Goal: Information Seeking & Learning: Check status

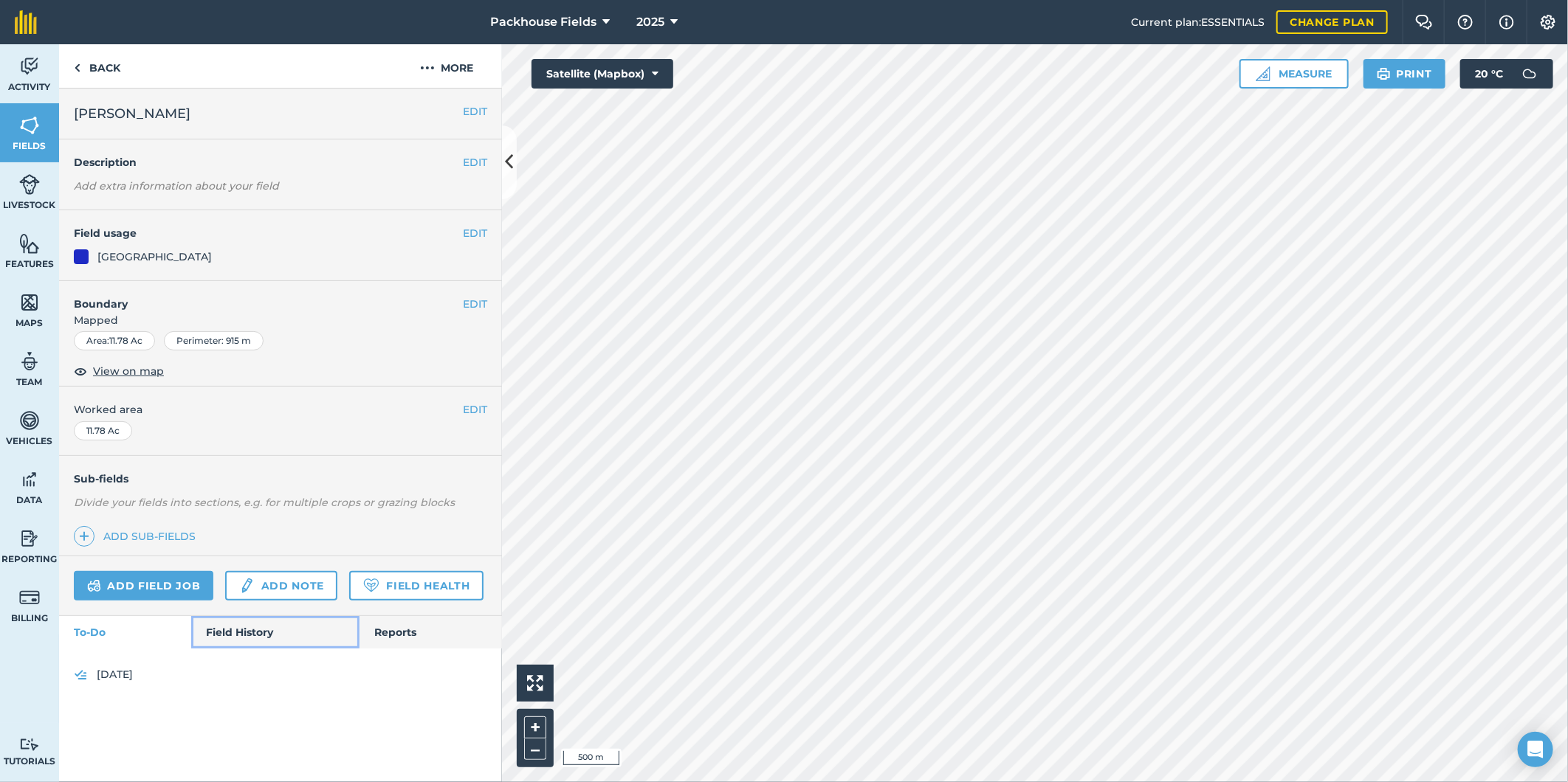
click at [236, 630] on link "Field History" at bounding box center [275, 632] width 168 height 32
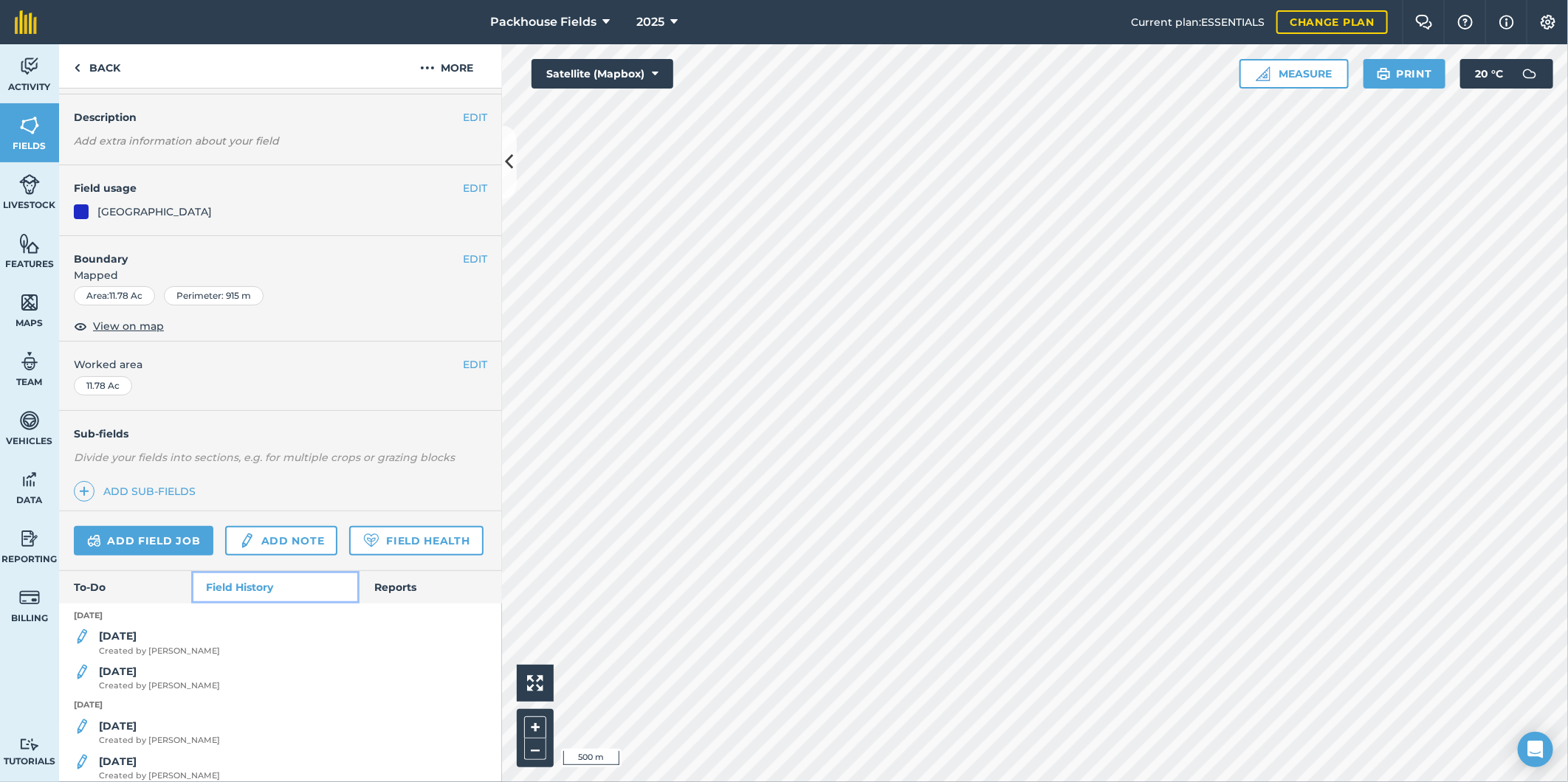
scroll to position [136, 0]
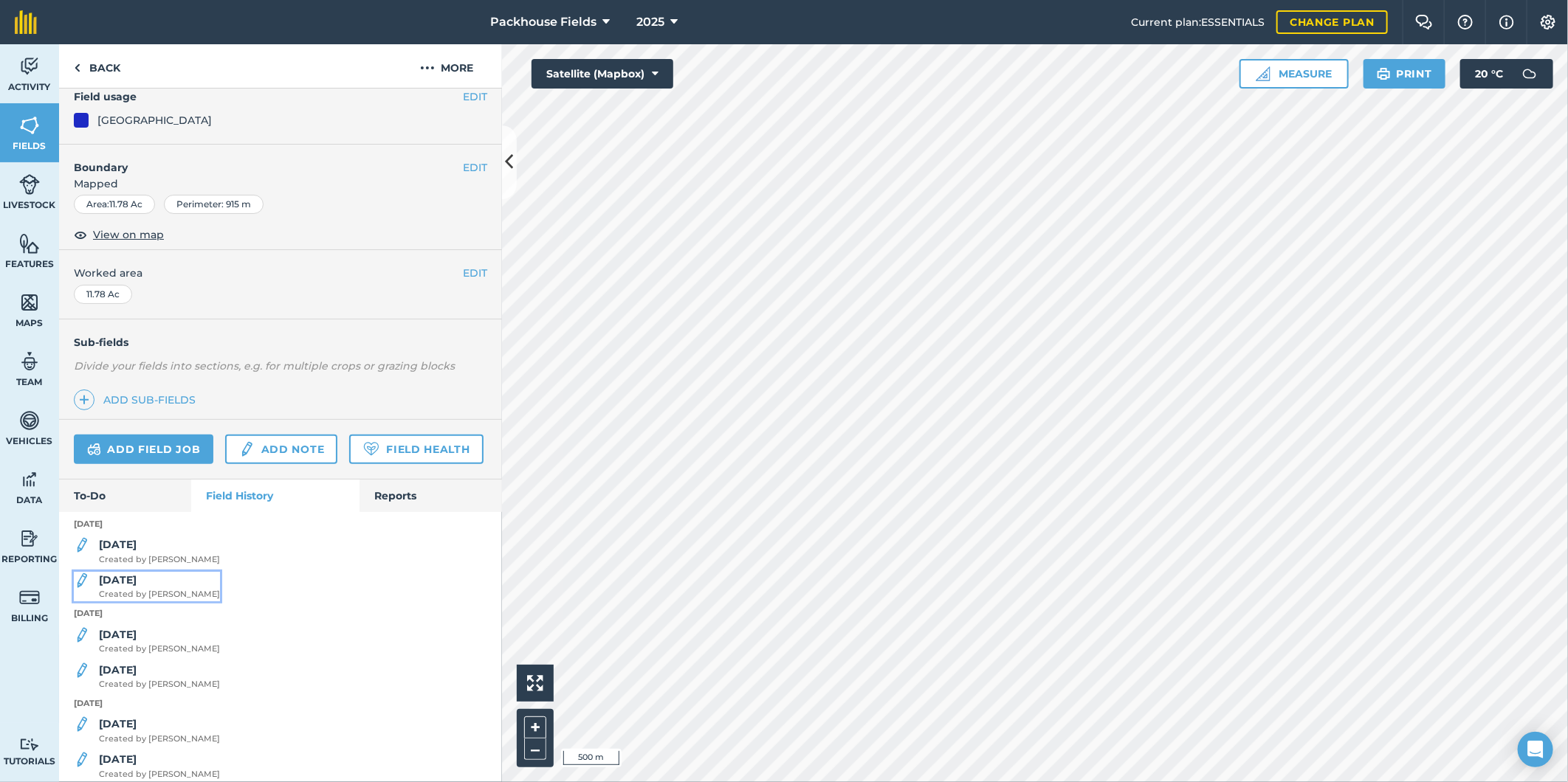
click at [164, 601] on span "Created by [PERSON_NAME]" at bounding box center [159, 594] width 121 height 13
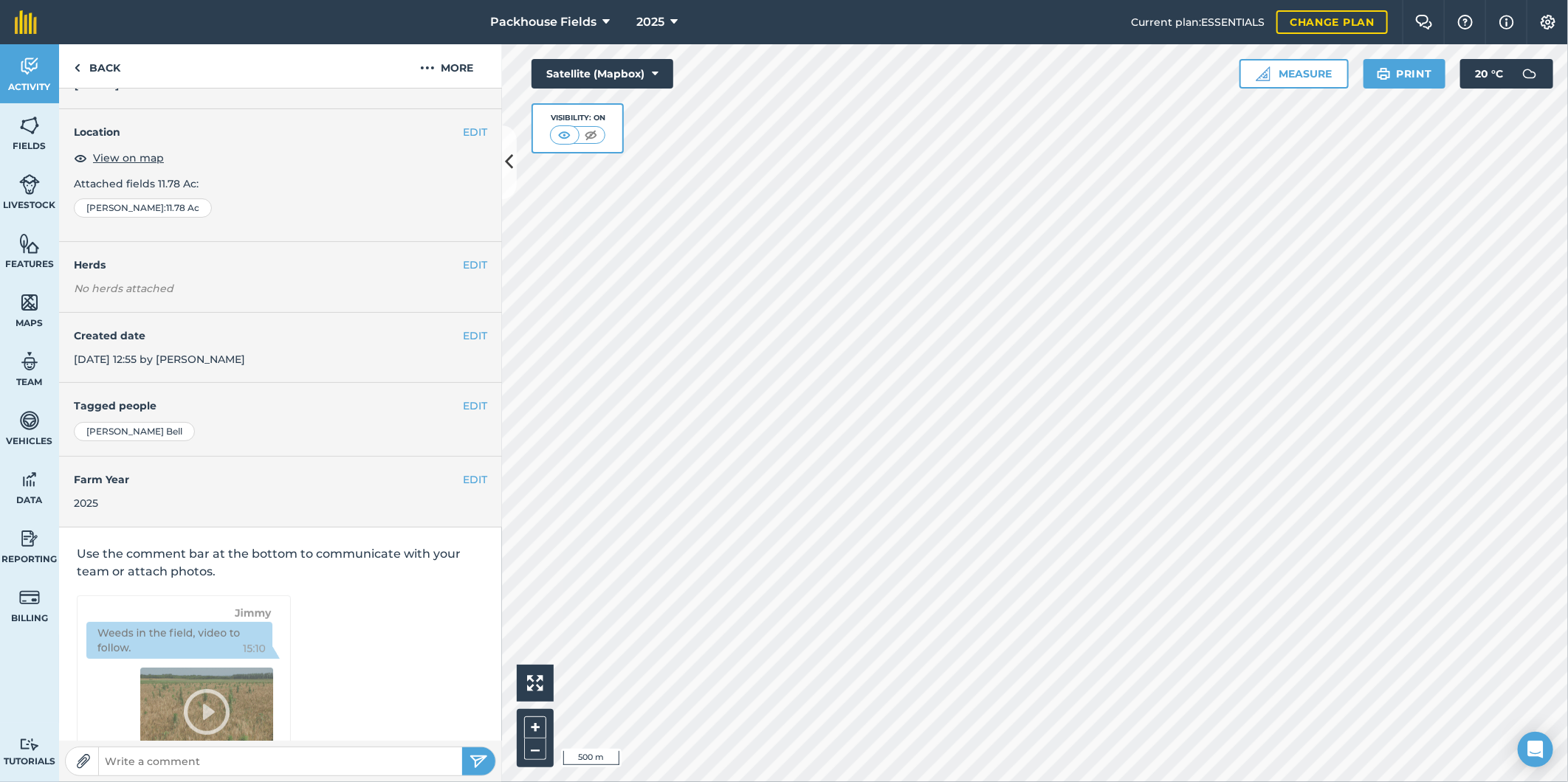
scroll to position [79, 0]
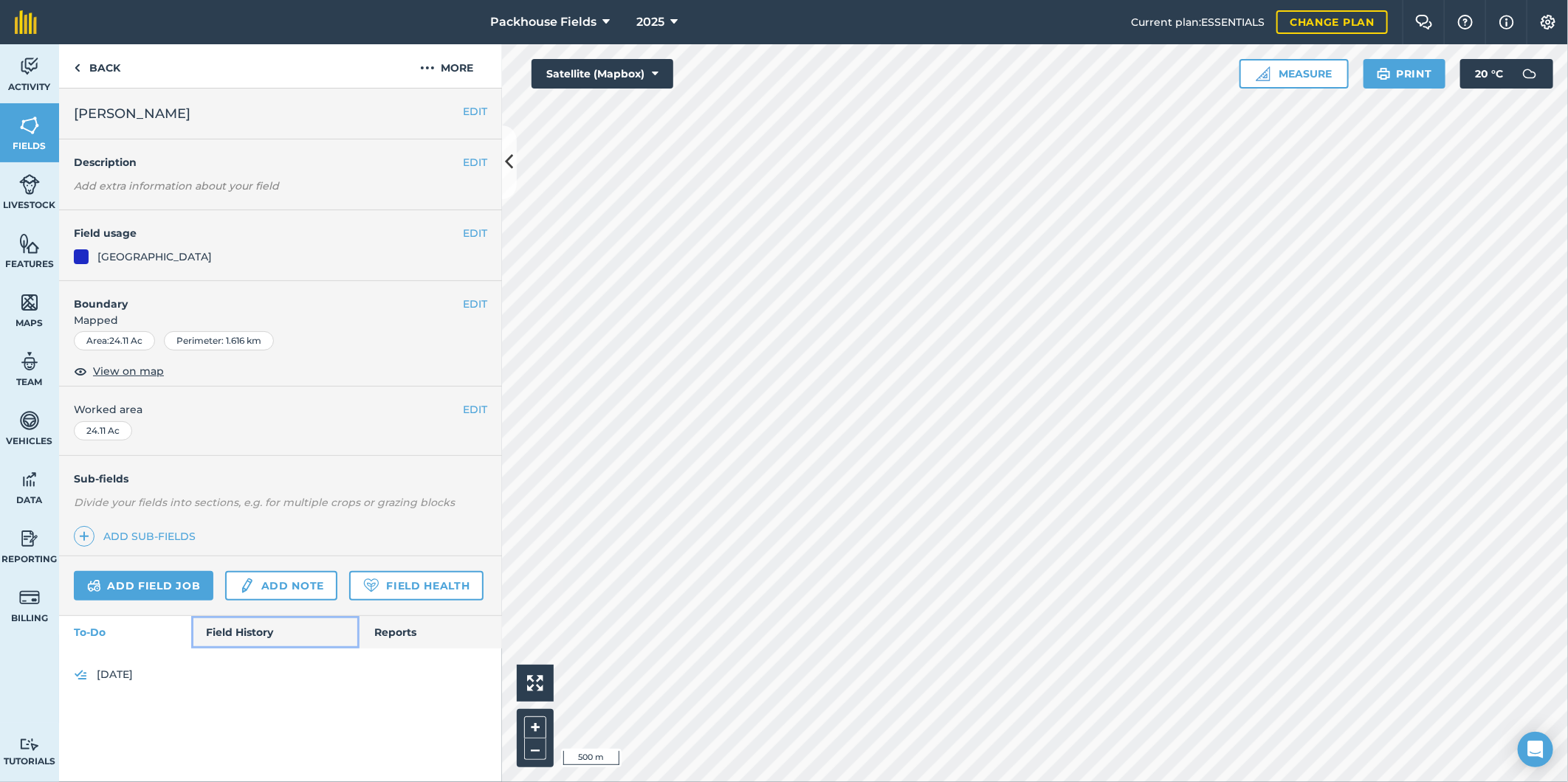
click at [244, 628] on link "Field History" at bounding box center [275, 632] width 168 height 32
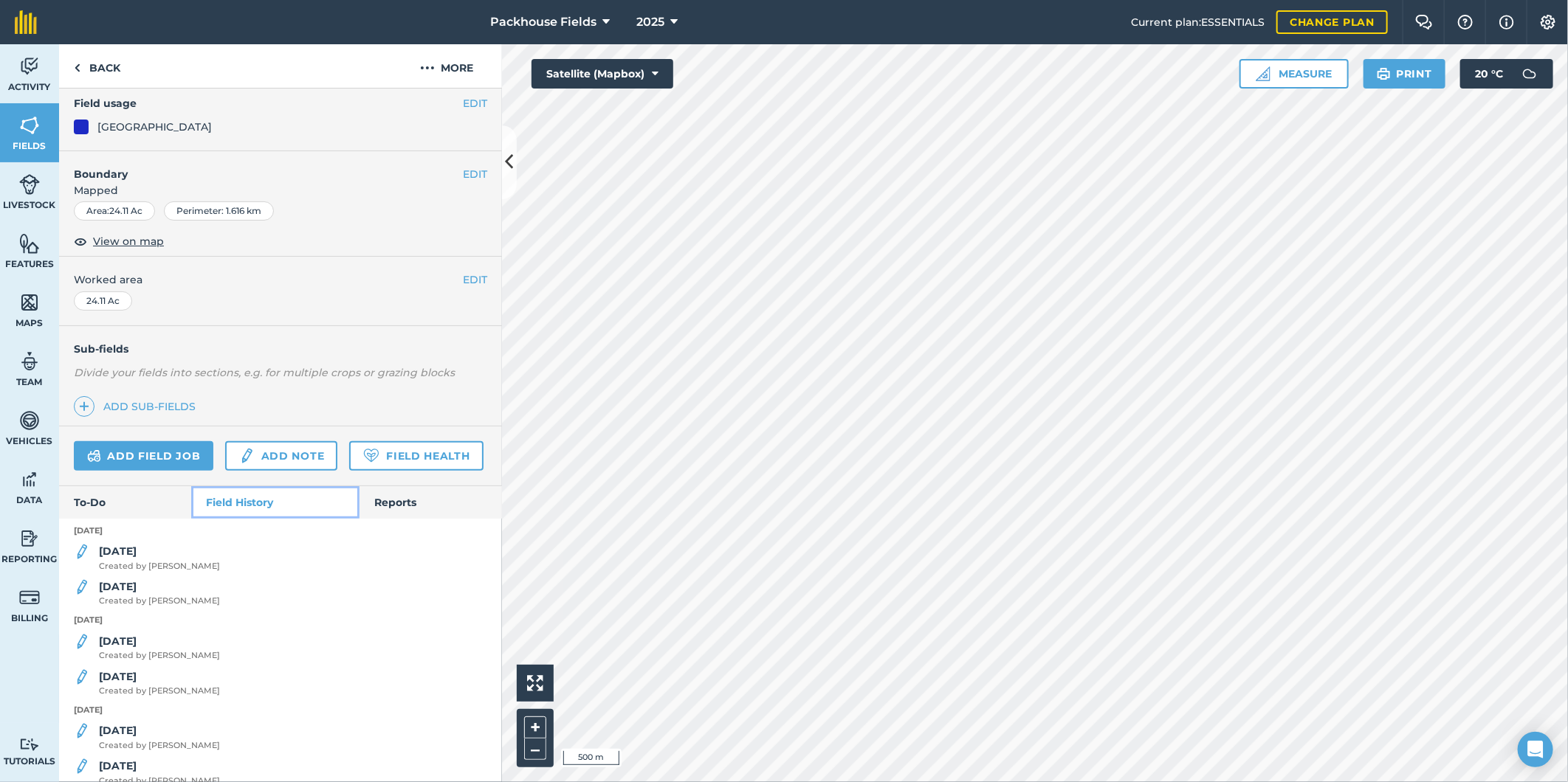
scroll to position [136, 0]
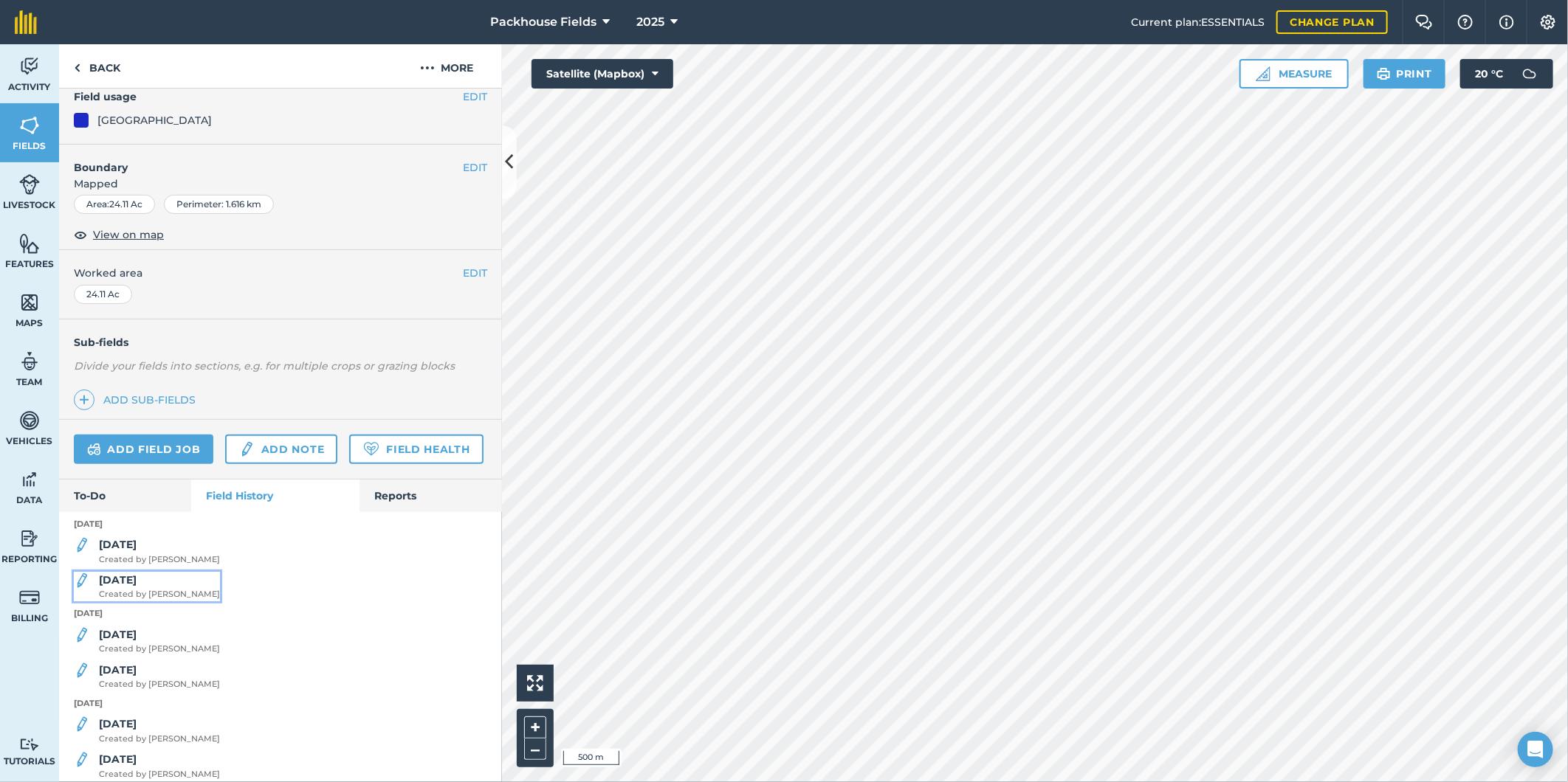
click at [158, 601] on span "Created by [PERSON_NAME]" at bounding box center [159, 594] width 121 height 13
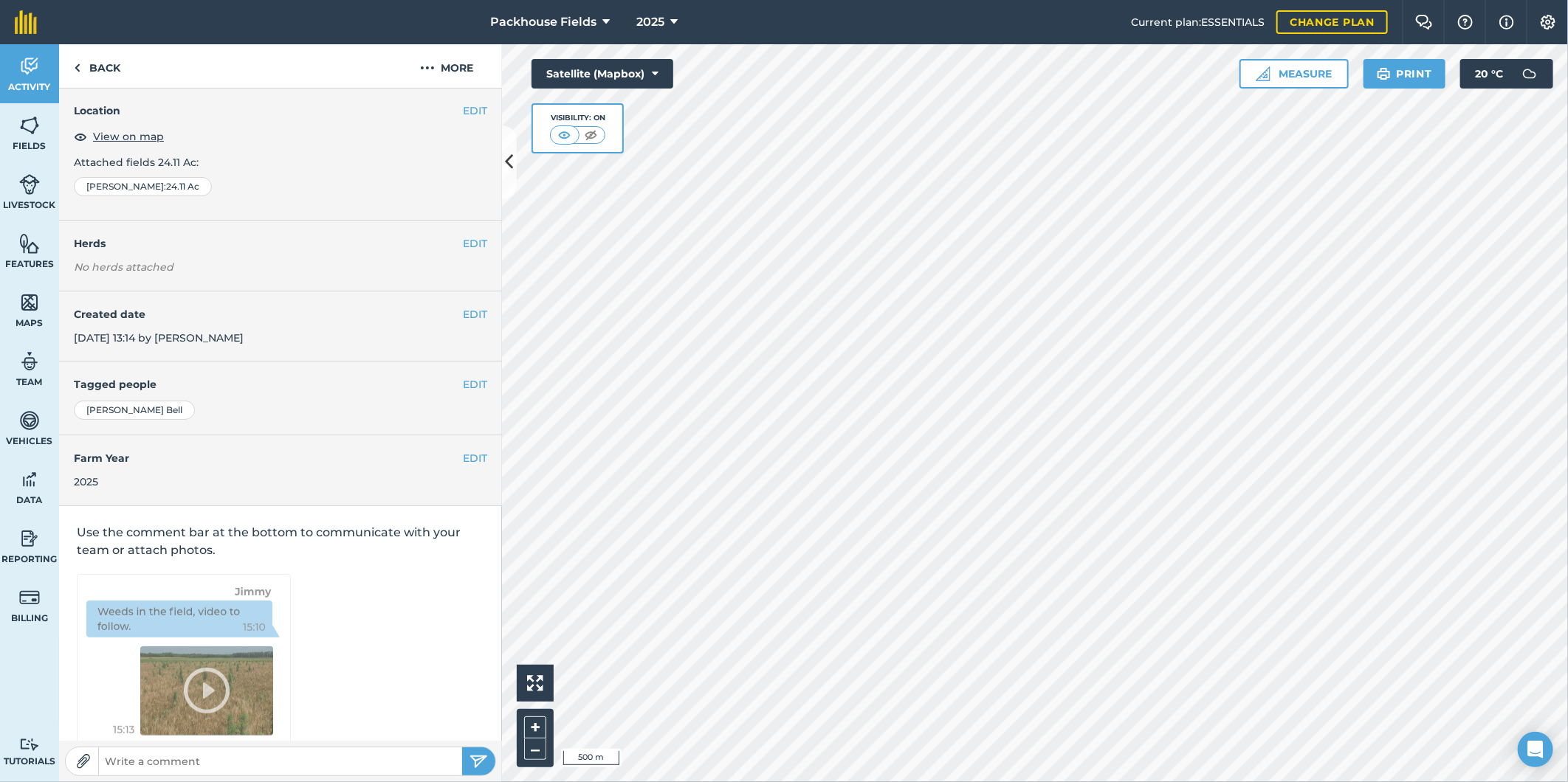
scroll to position [79, 0]
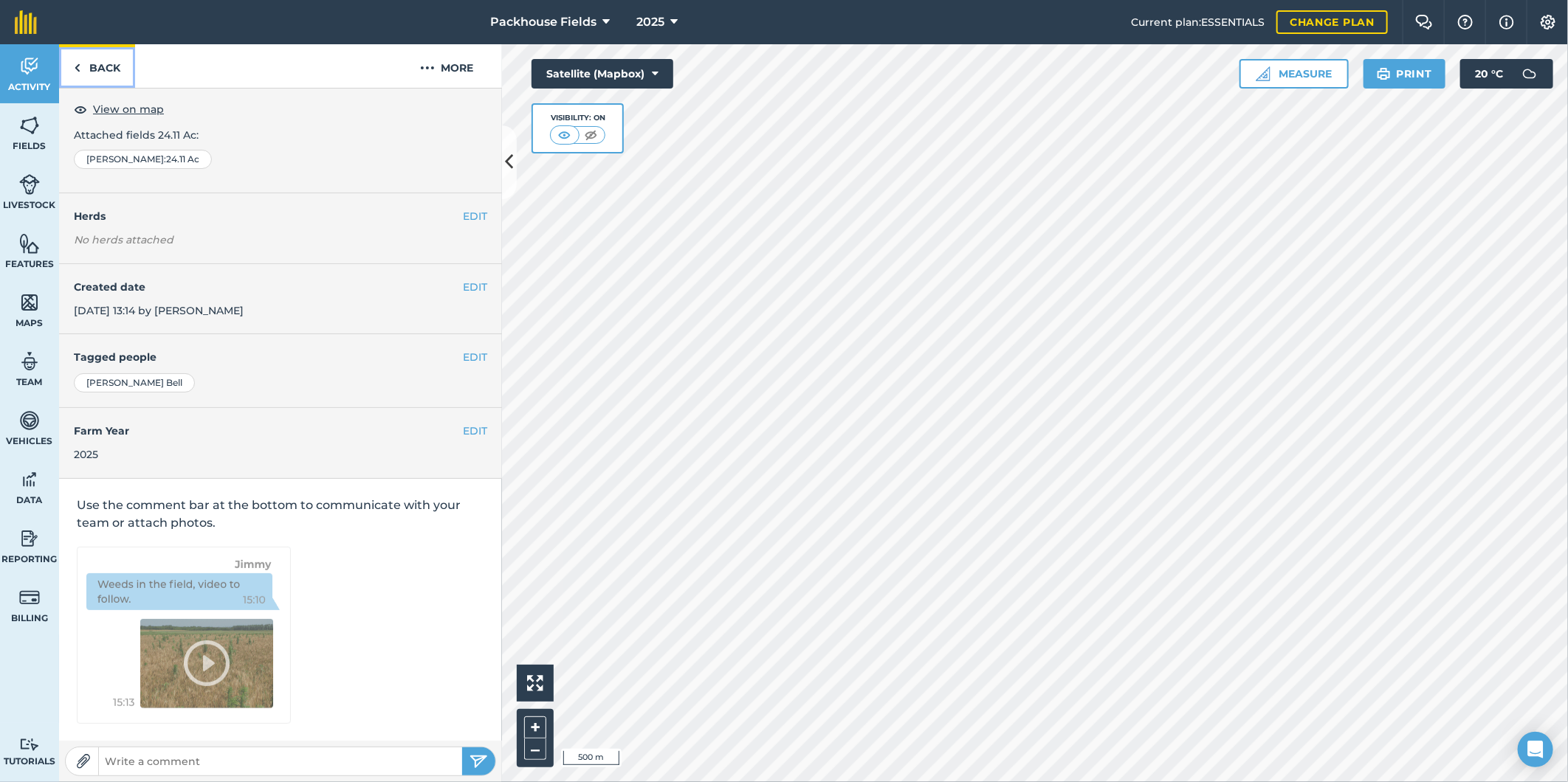
click at [107, 84] on link "Back" at bounding box center [96, 66] width 76 height 44
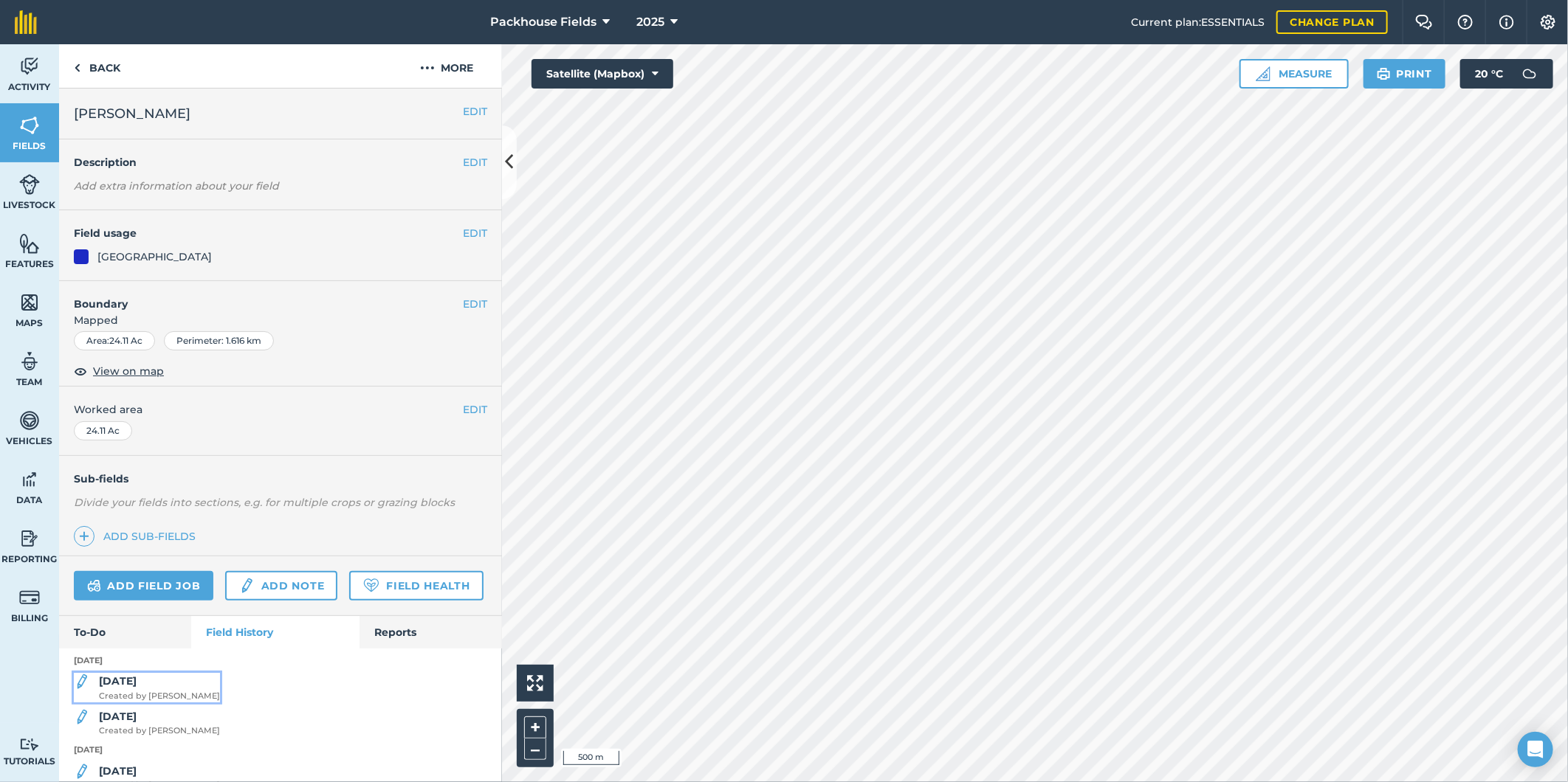
click at [145, 703] on span "Created by [PERSON_NAME]" at bounding box center [159, 696] width 121 height 13
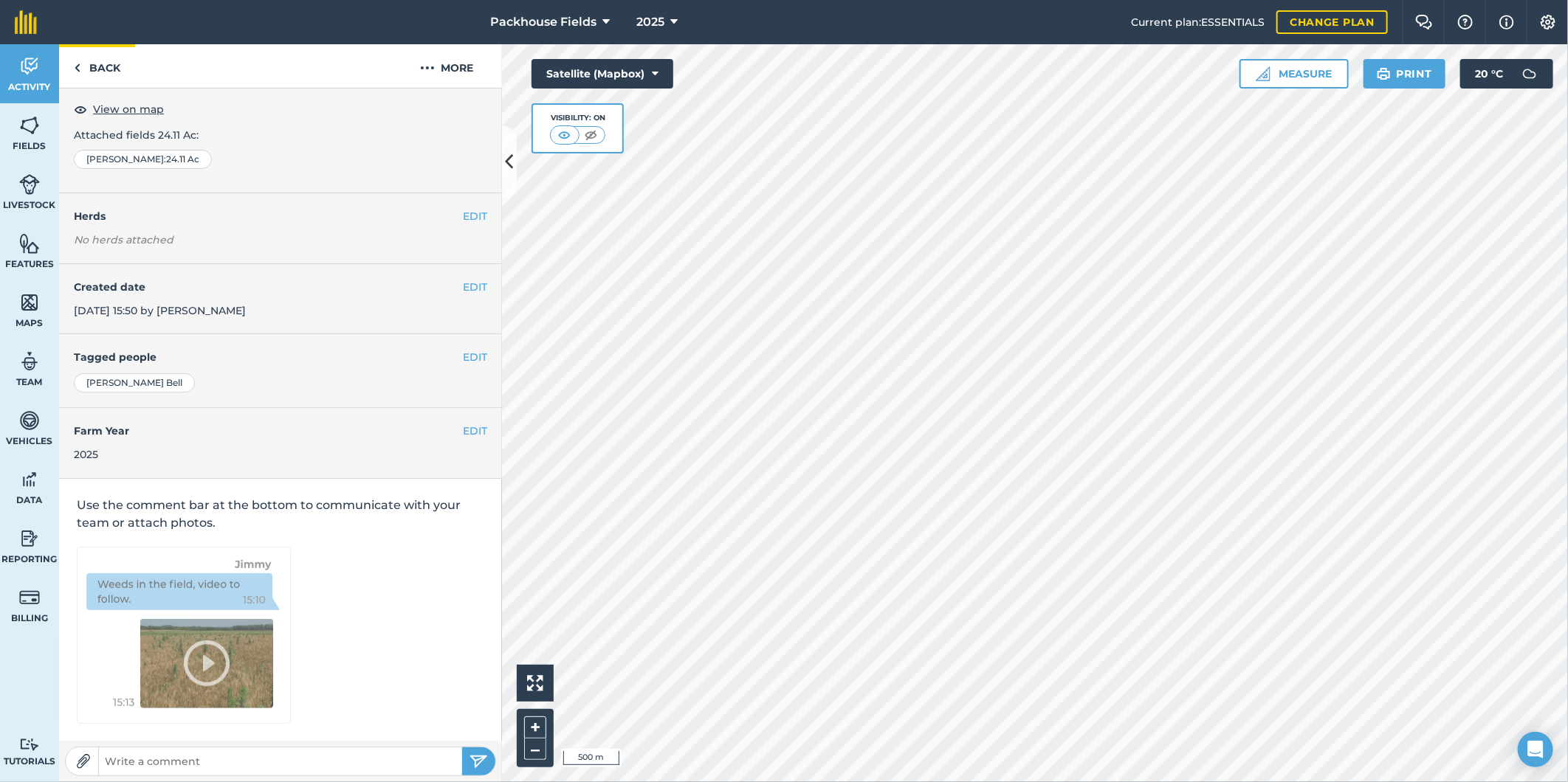
scroll to position [5, 0]
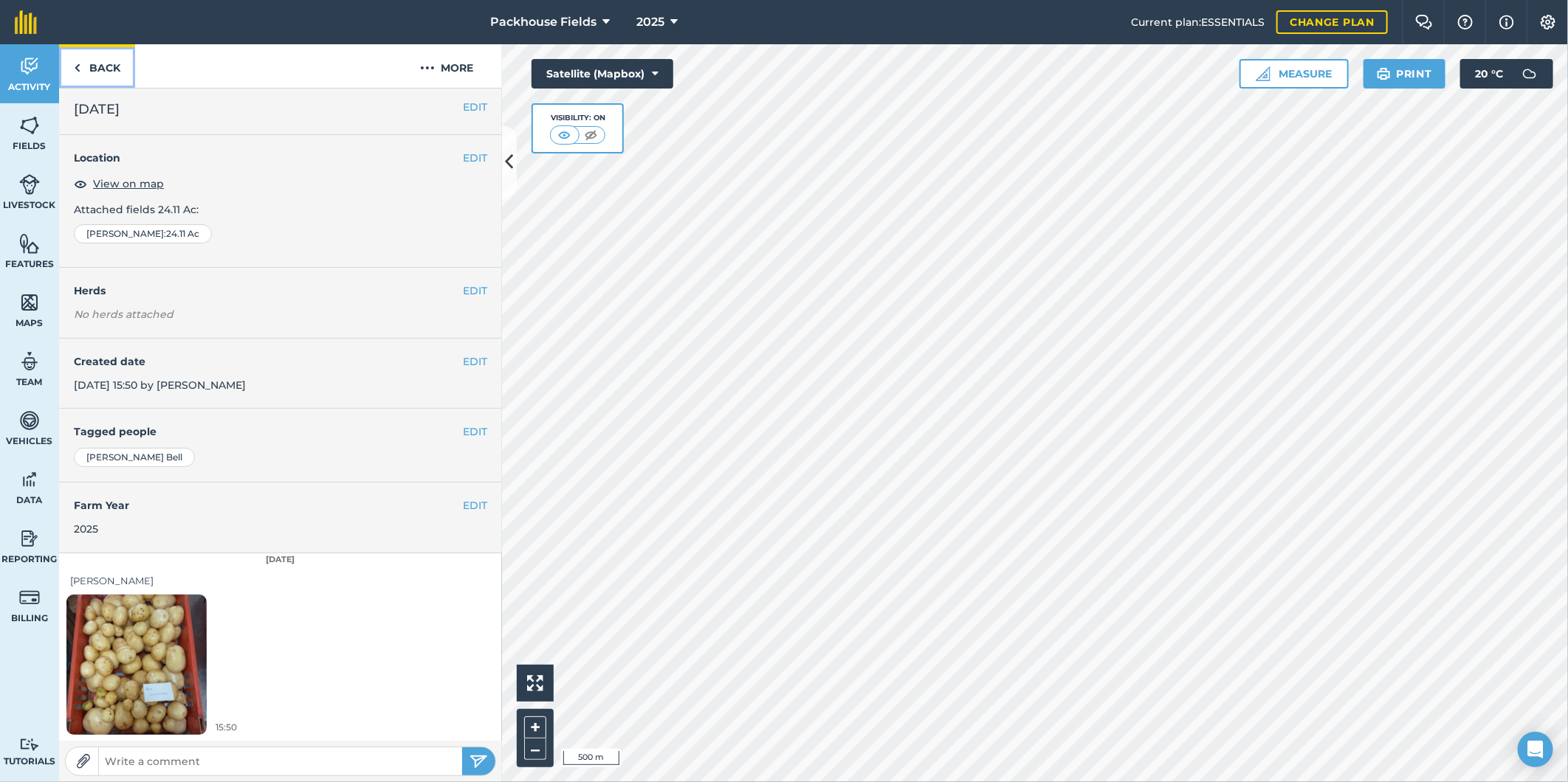
click at [105, 67] on link "Back" at bounding box center [96, 66] width 76 height 44
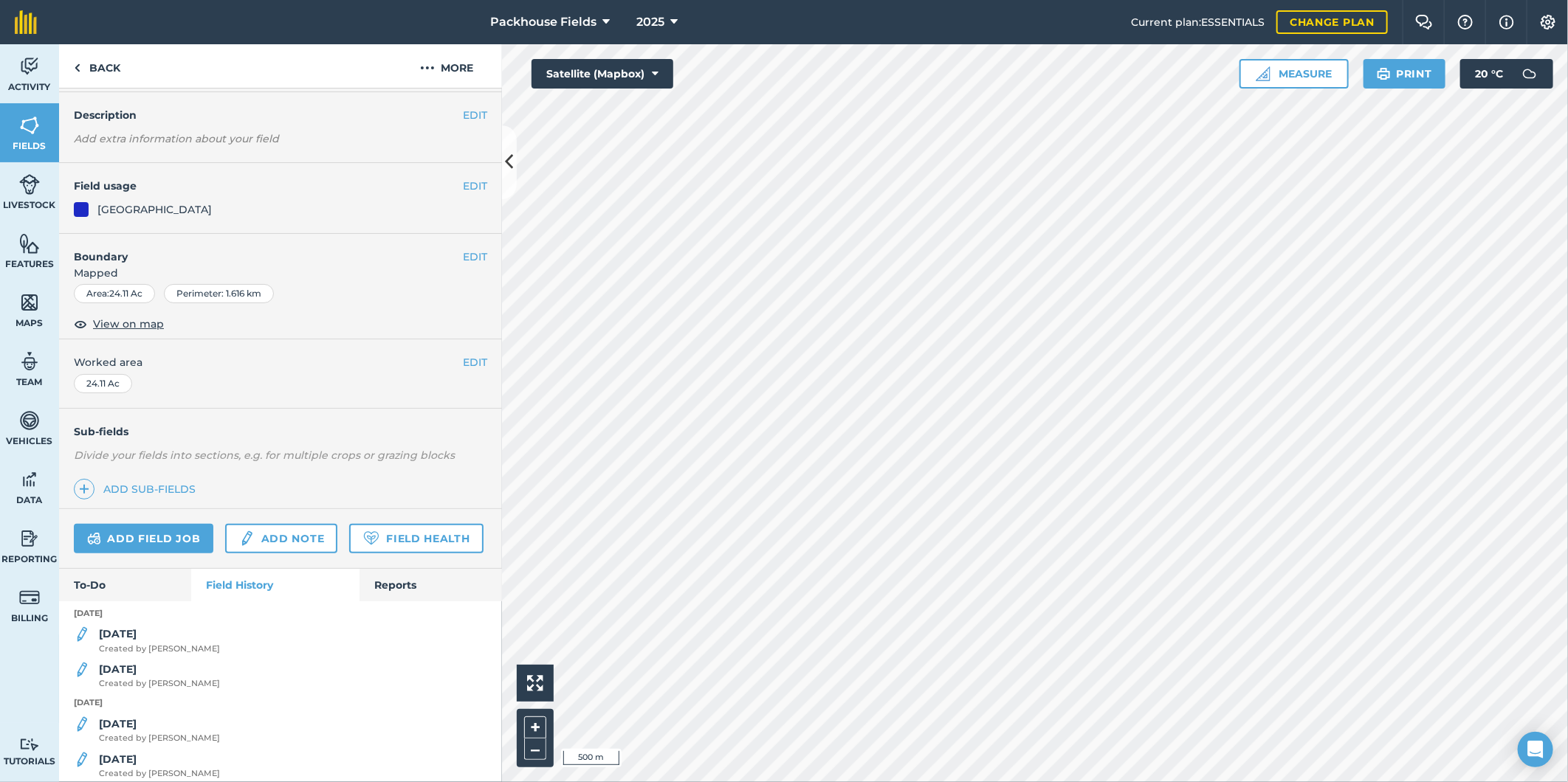
scroll to position [108, 0]
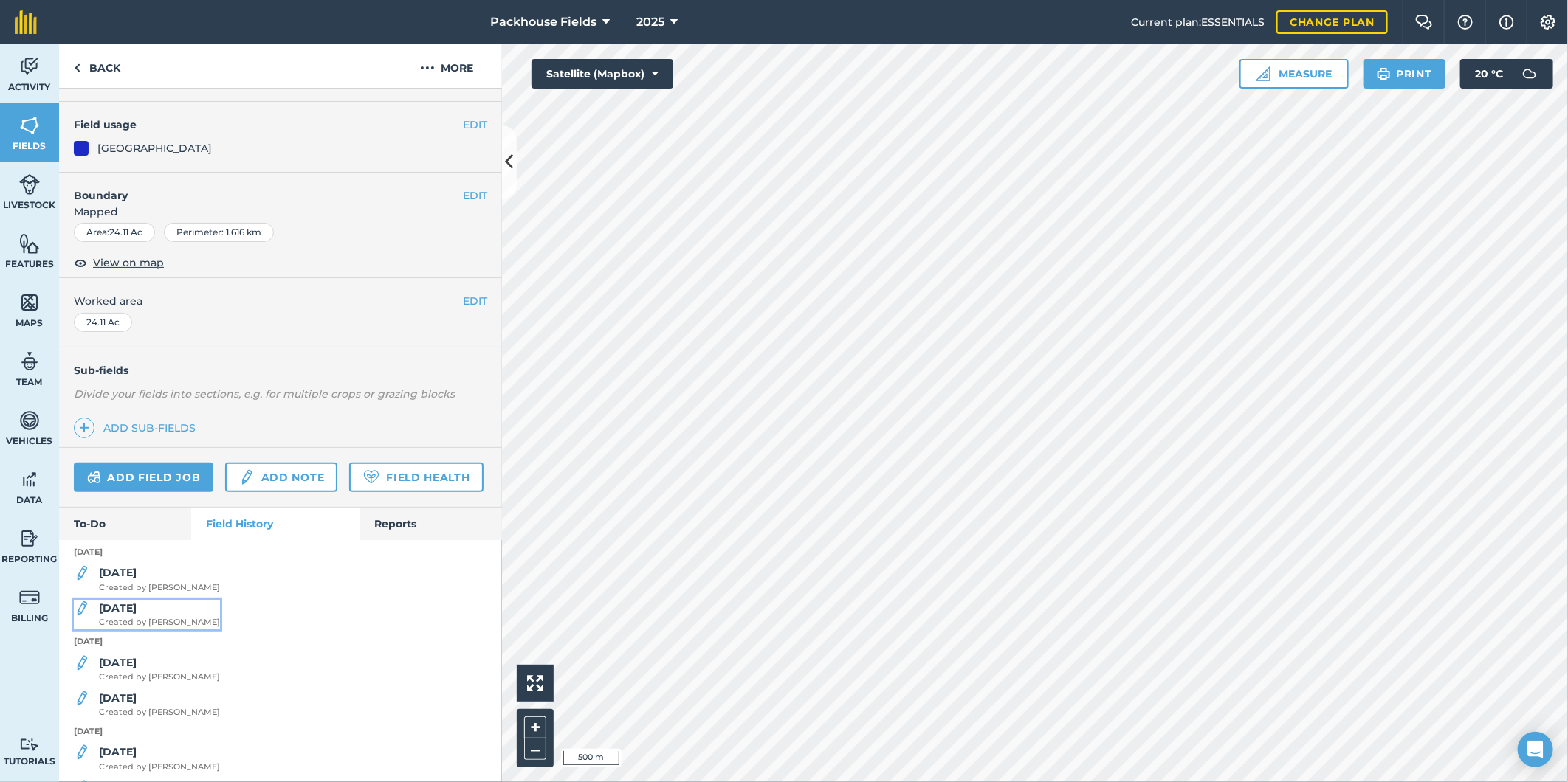
click at [164, 629] on div "[DATE] Created by [PERSON_NAME]" at bounding box center [159, 614] width 121 height 30
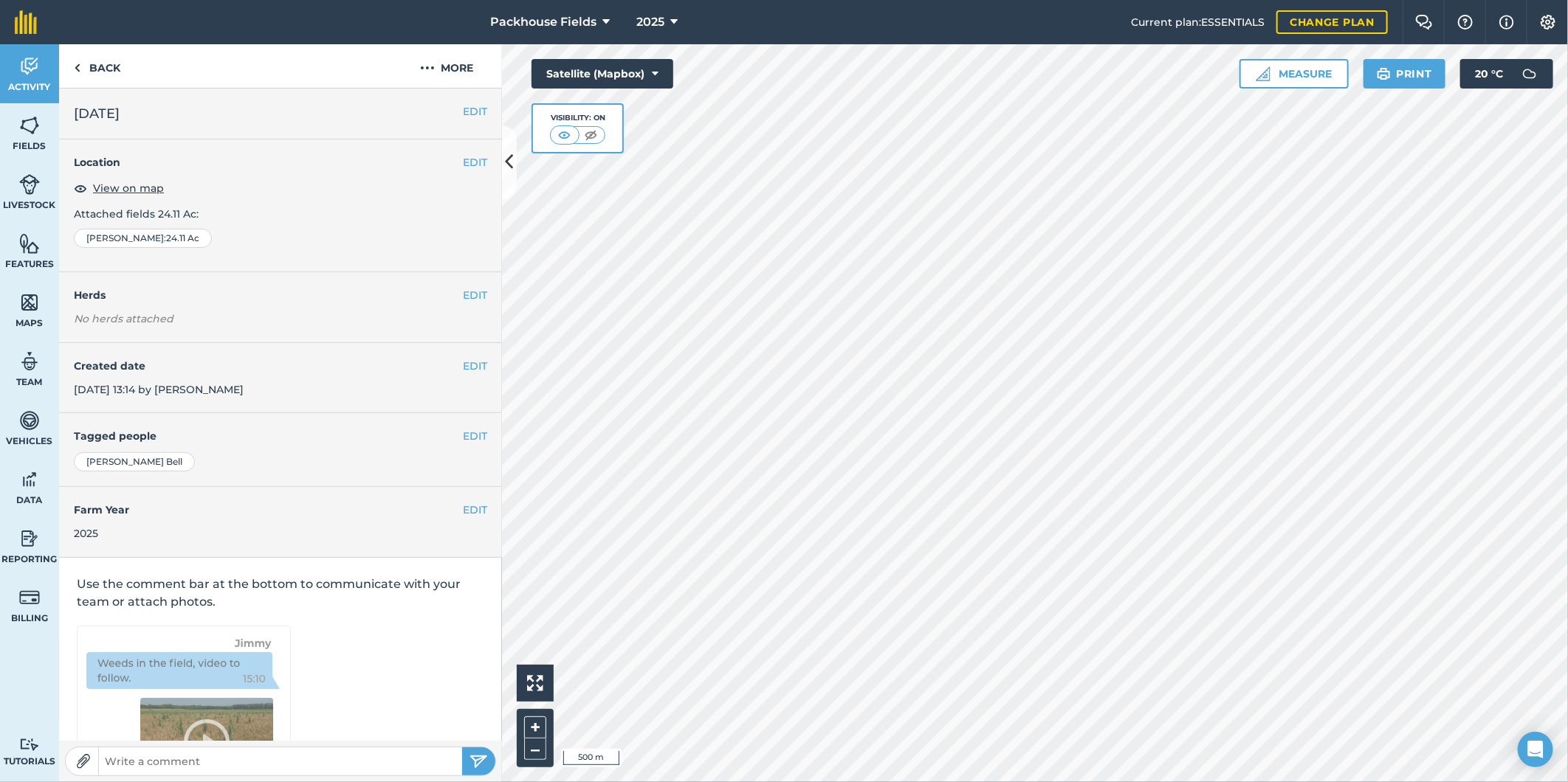
scroll to position [79, 0]
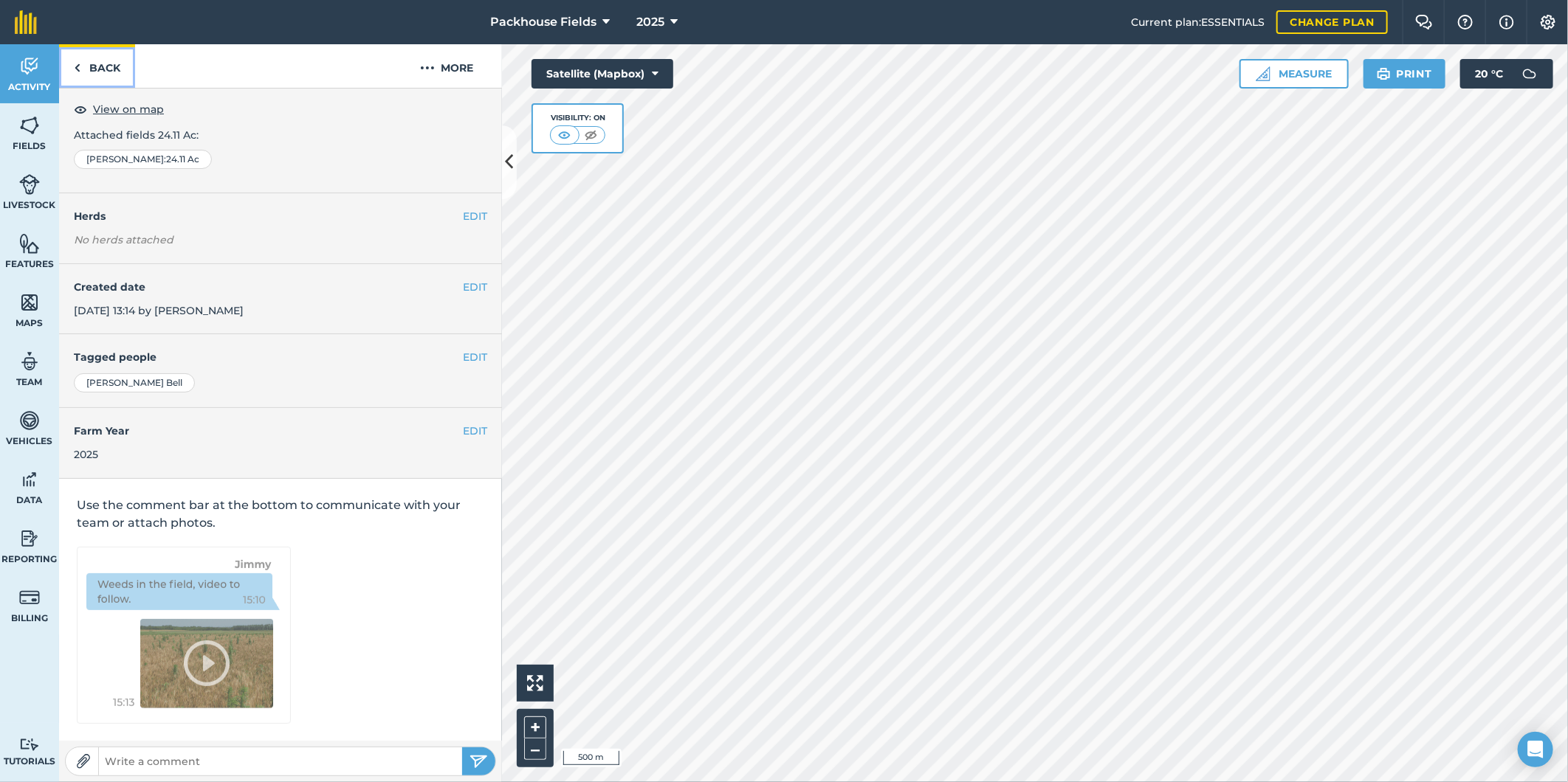
click at [77, 59] on img at bounding box center [77, 67] width 6 height 18
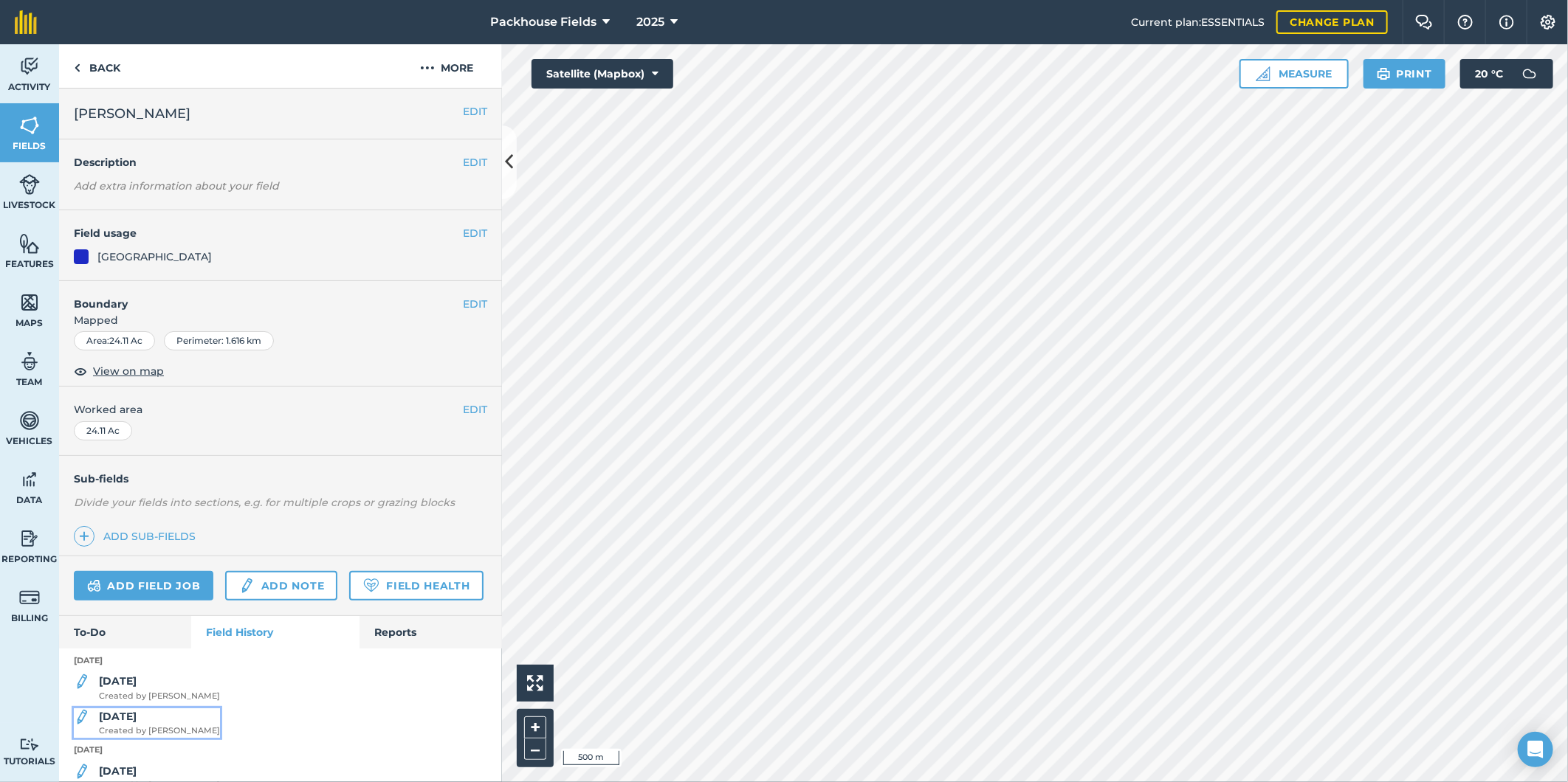
click at [132, 723] on strong "[DATE]" at bounding box center [118, 716] width 38 height 13
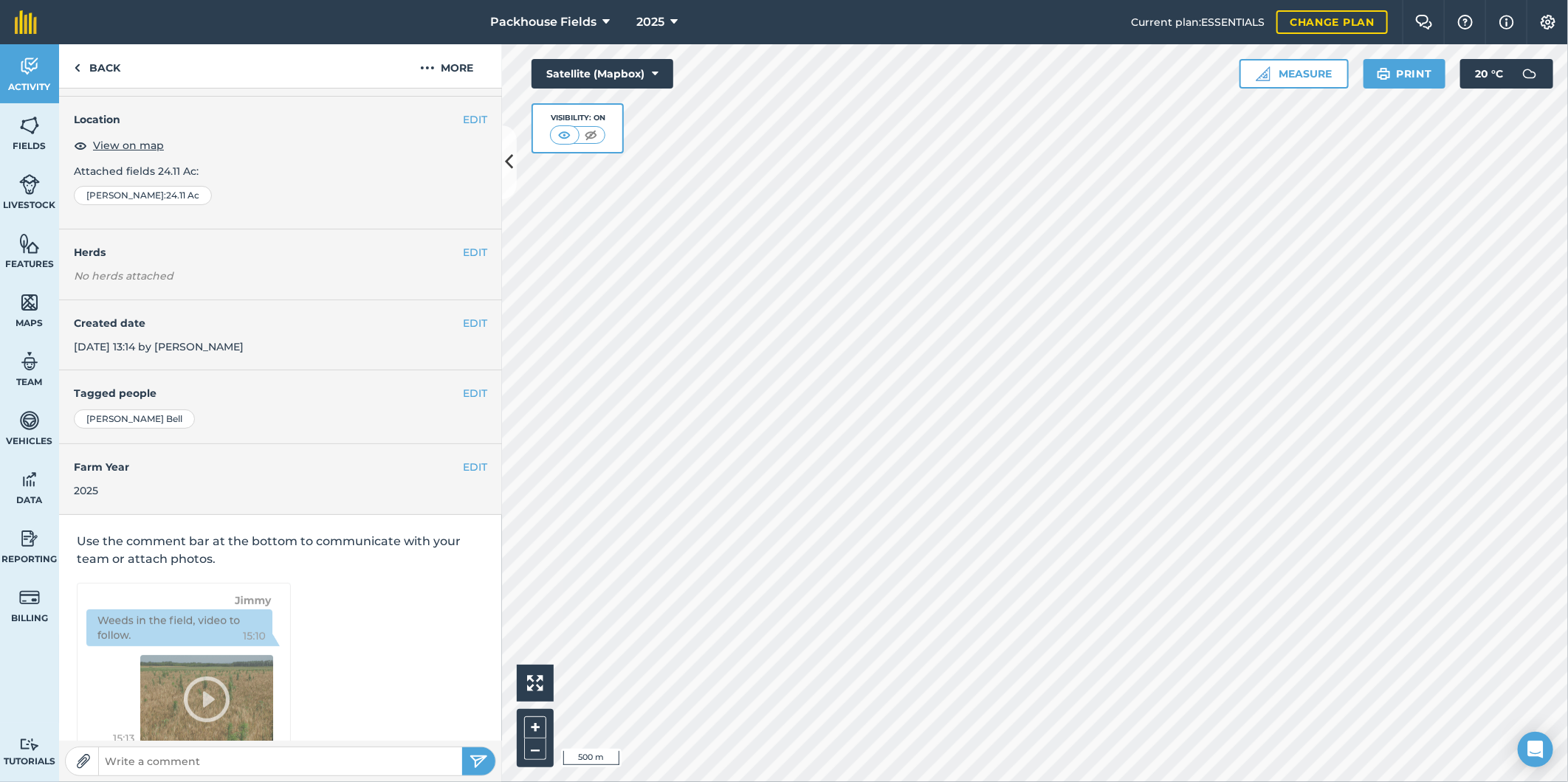
scroll to position [79, 0]
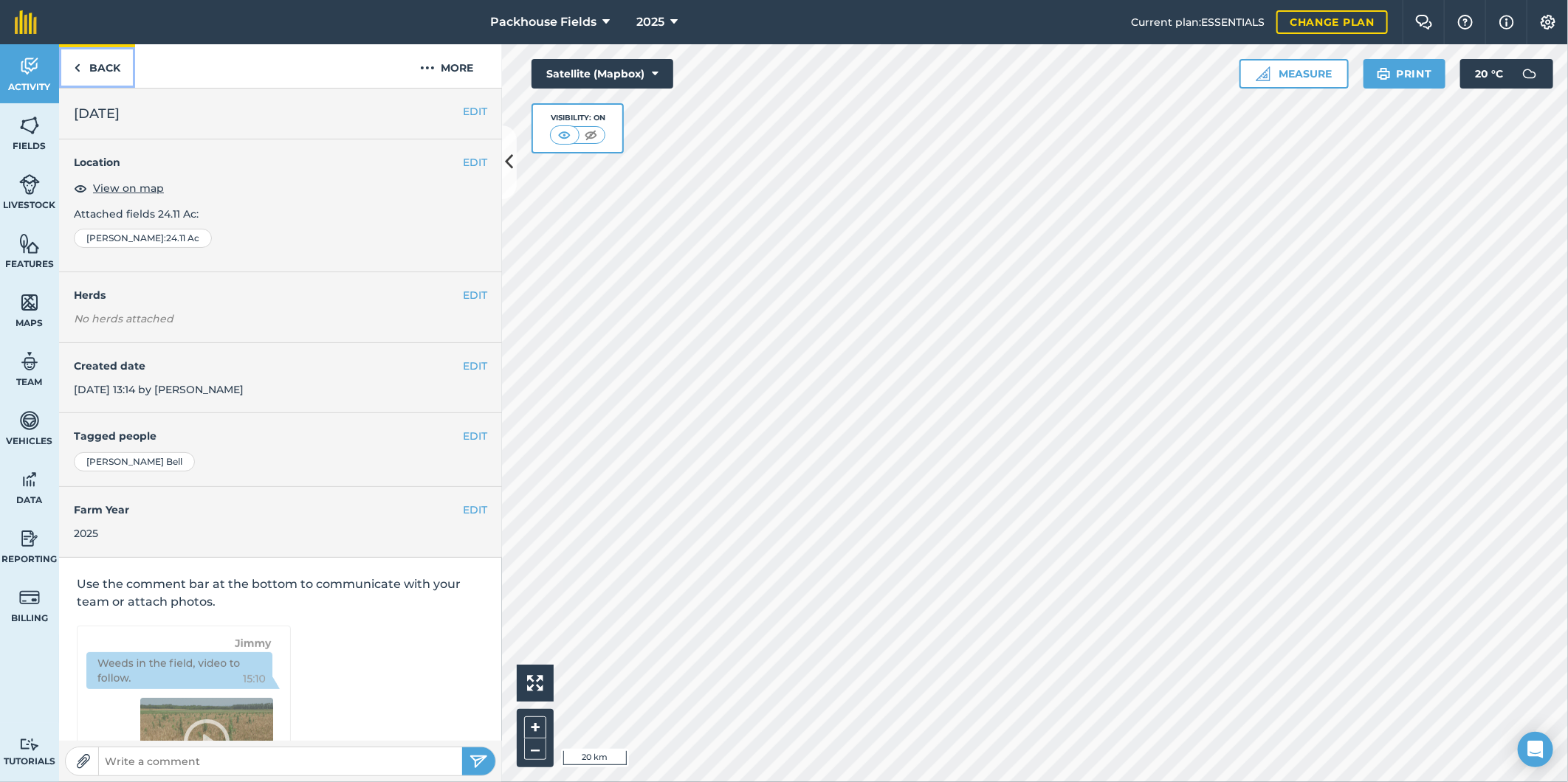
click at [85, 52] on link "Back" at bounding box center [96, 66] width 76 height 44
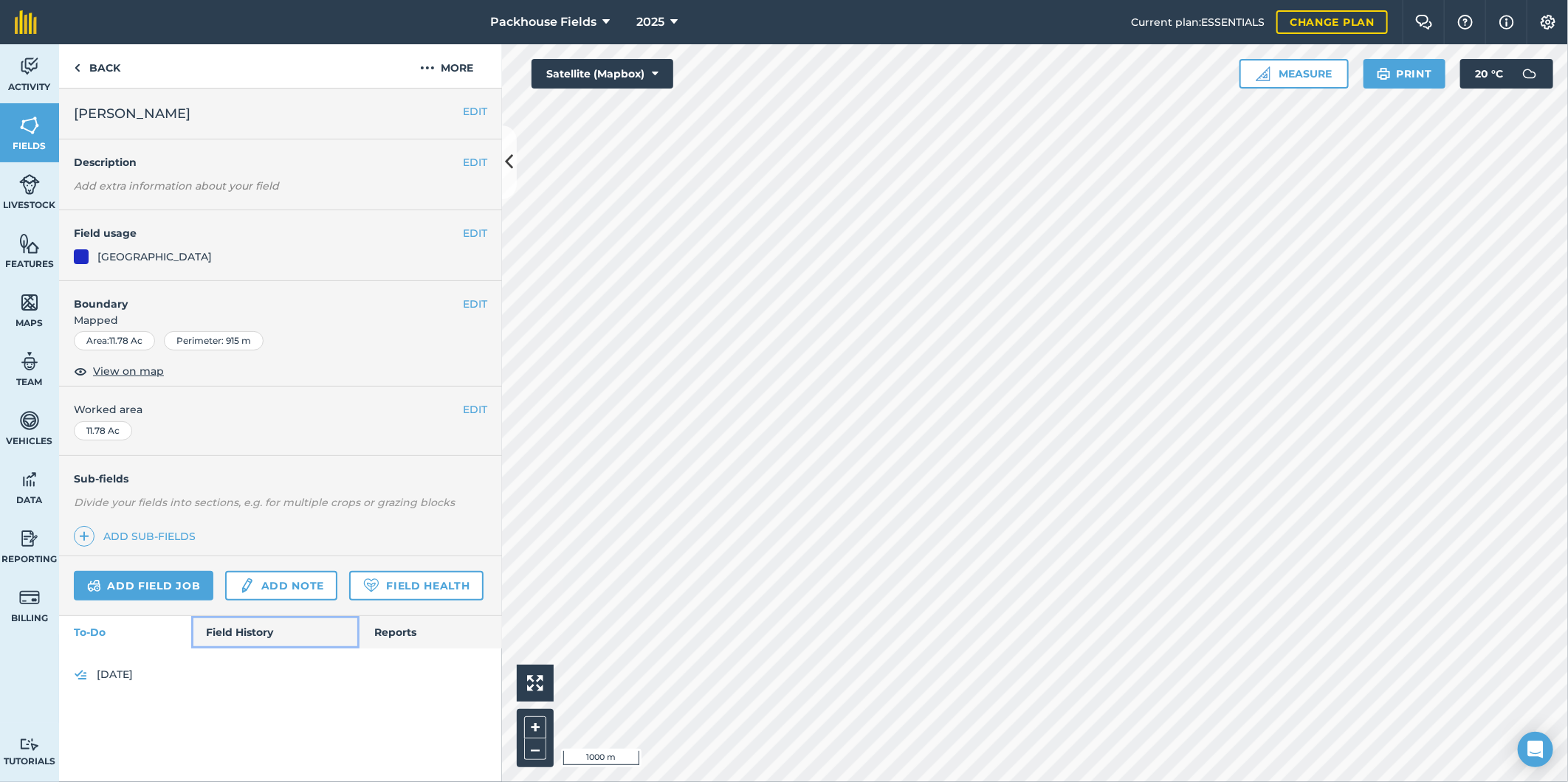
click at [256, 620] on link "Field History" at bounding box center [275, 632] width 168 height 32
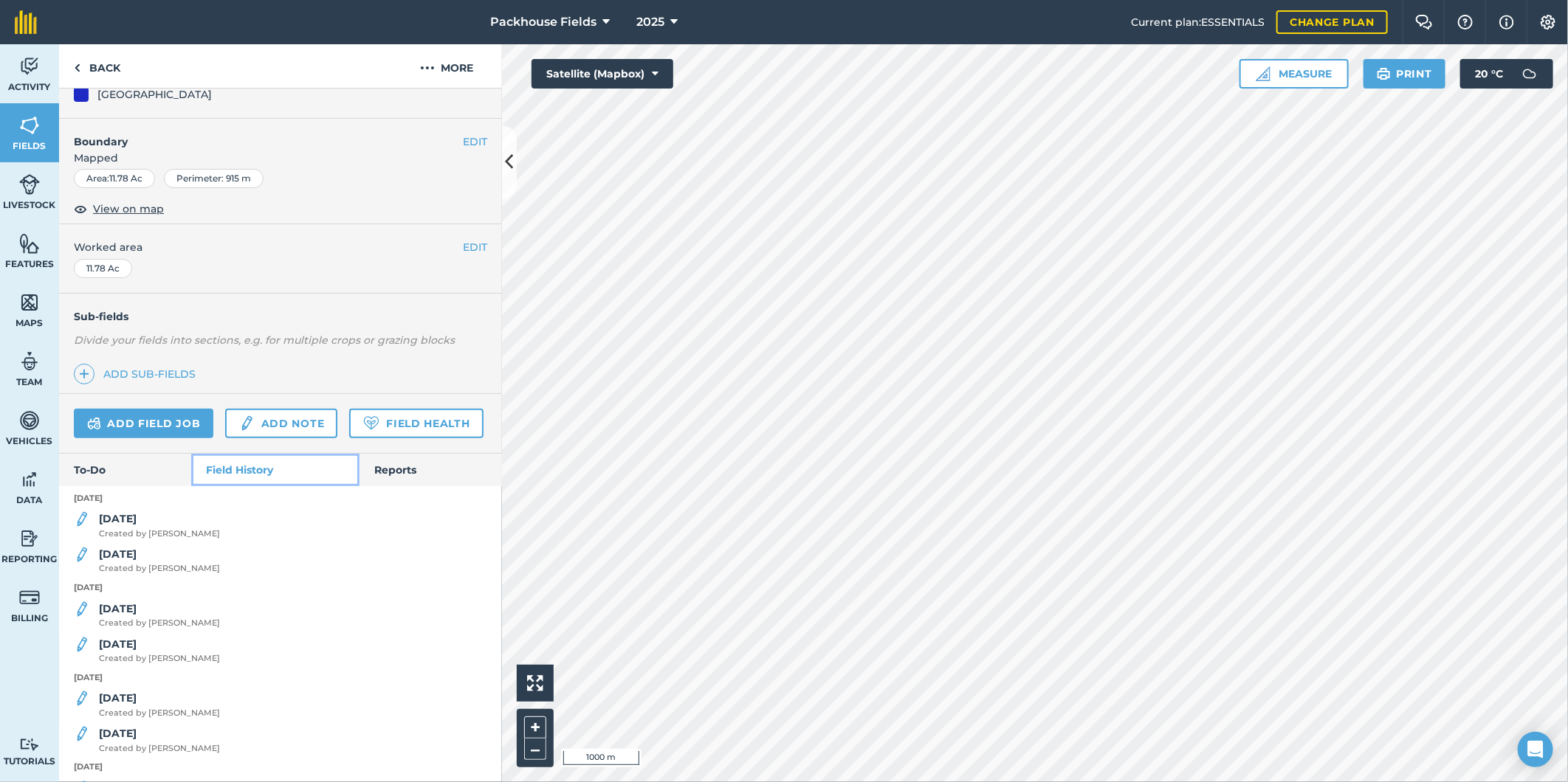
scroll to position [164, 0]
click at [168, 574] on span "Created by [PERSON_NAME]" at bounding box center [159, 567] width 121 height 13
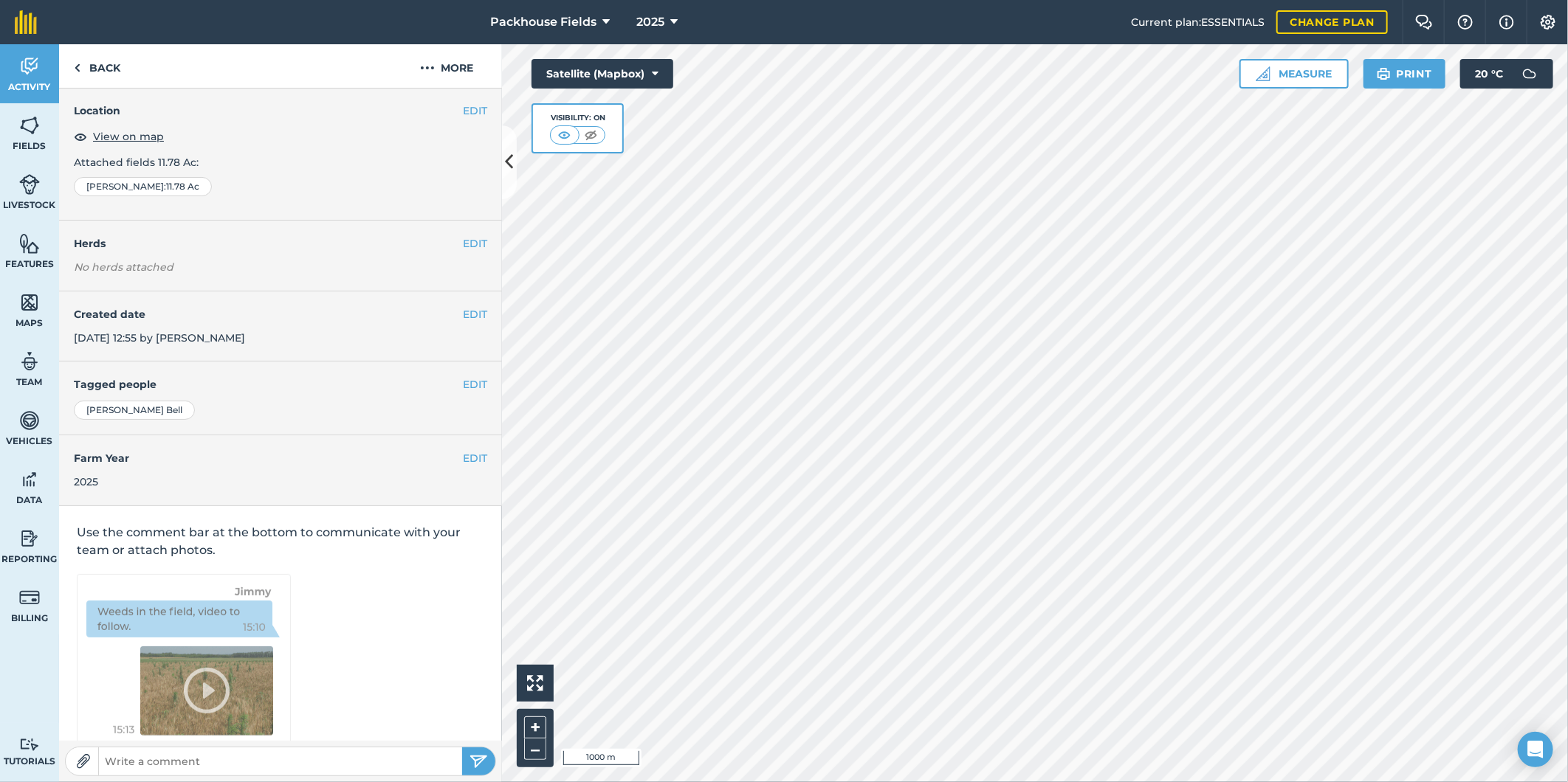
scroll to position [79, 0]
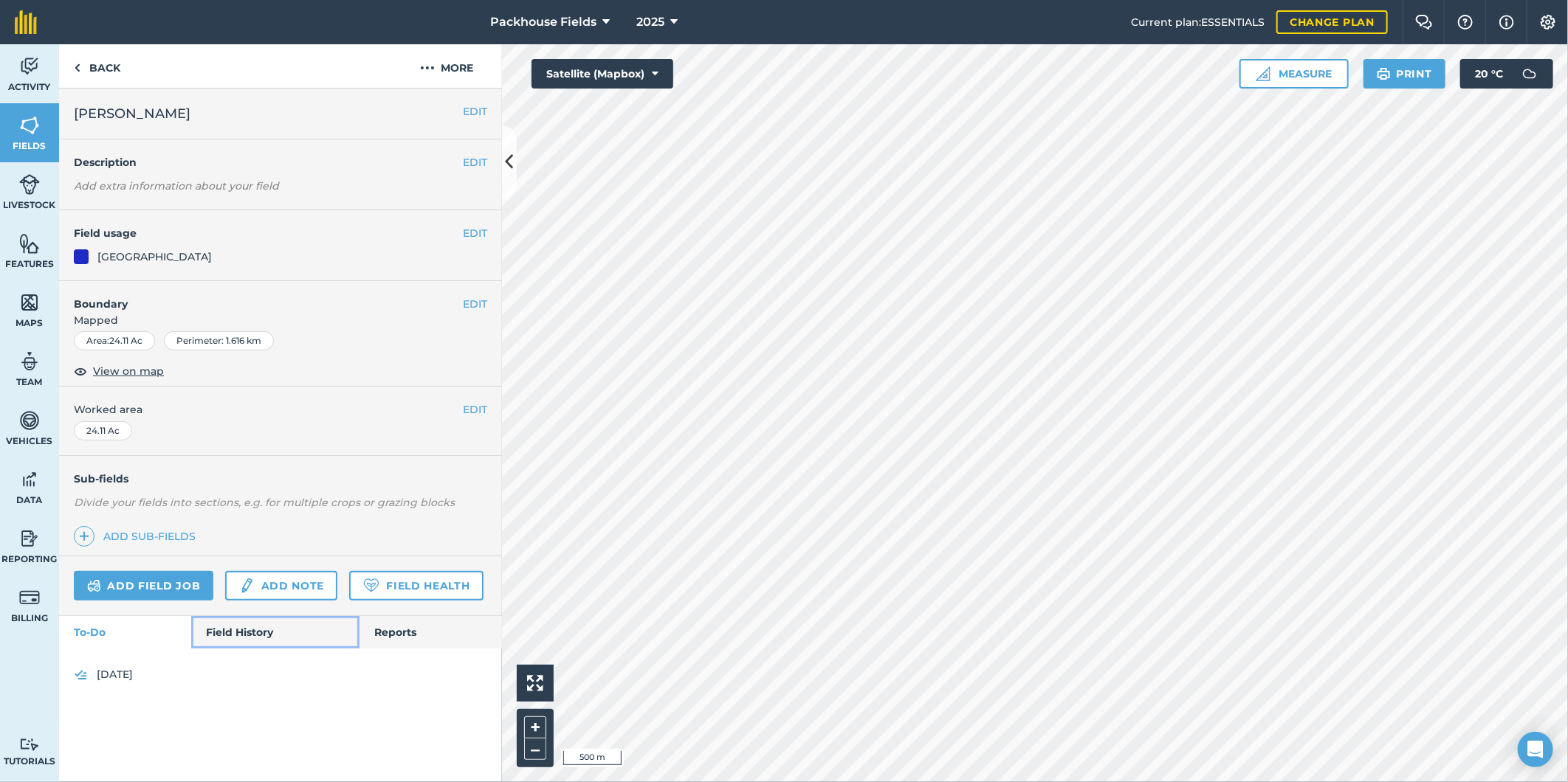
click at [216, 633] on link "Field History" at bounding box center [275, 632] width 168 height 32
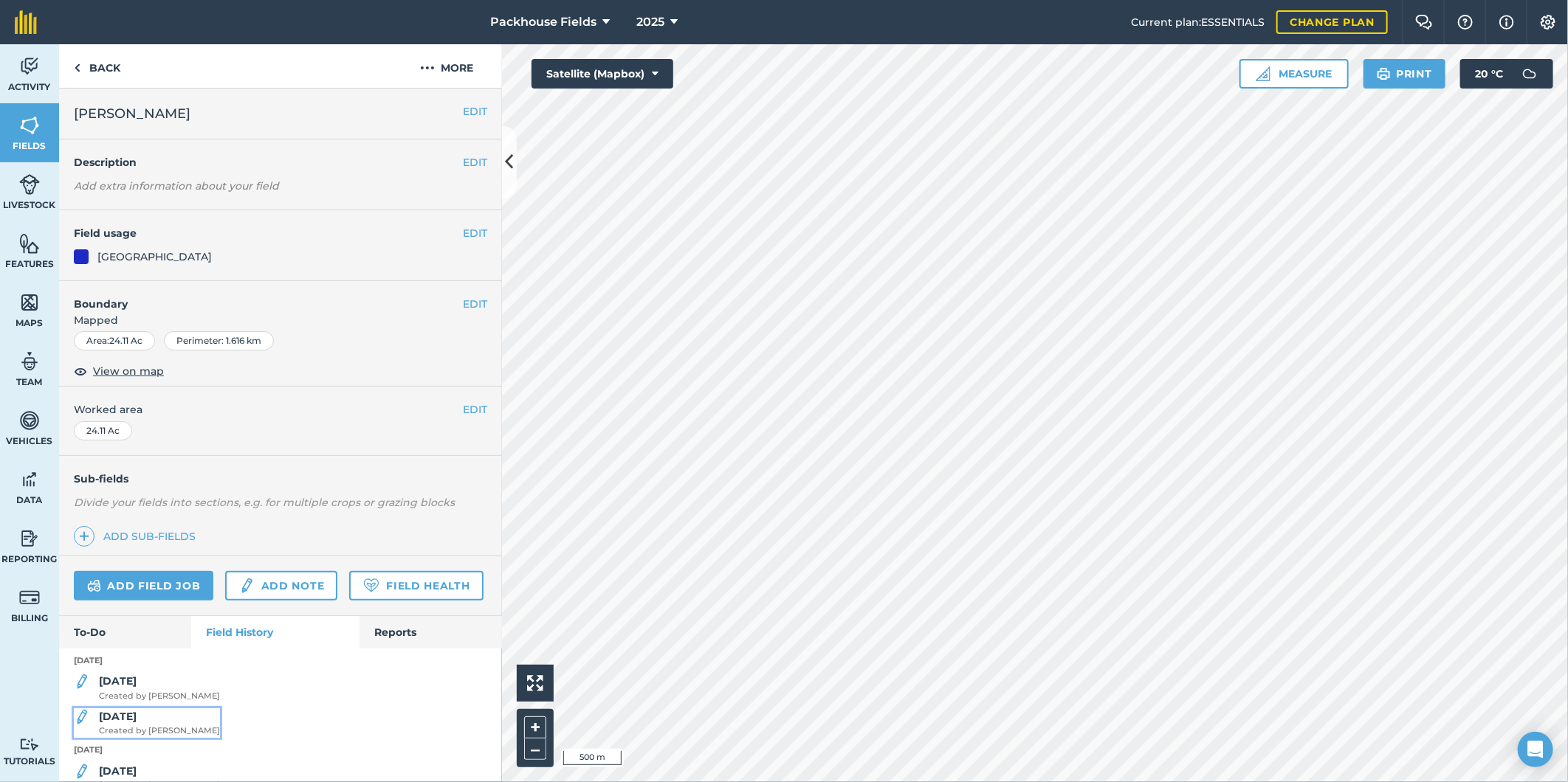
click at [162, 737] on div "[DATE] Created by [PERSON_NAME]" at bounding box center [159, 723] width 121 height 30
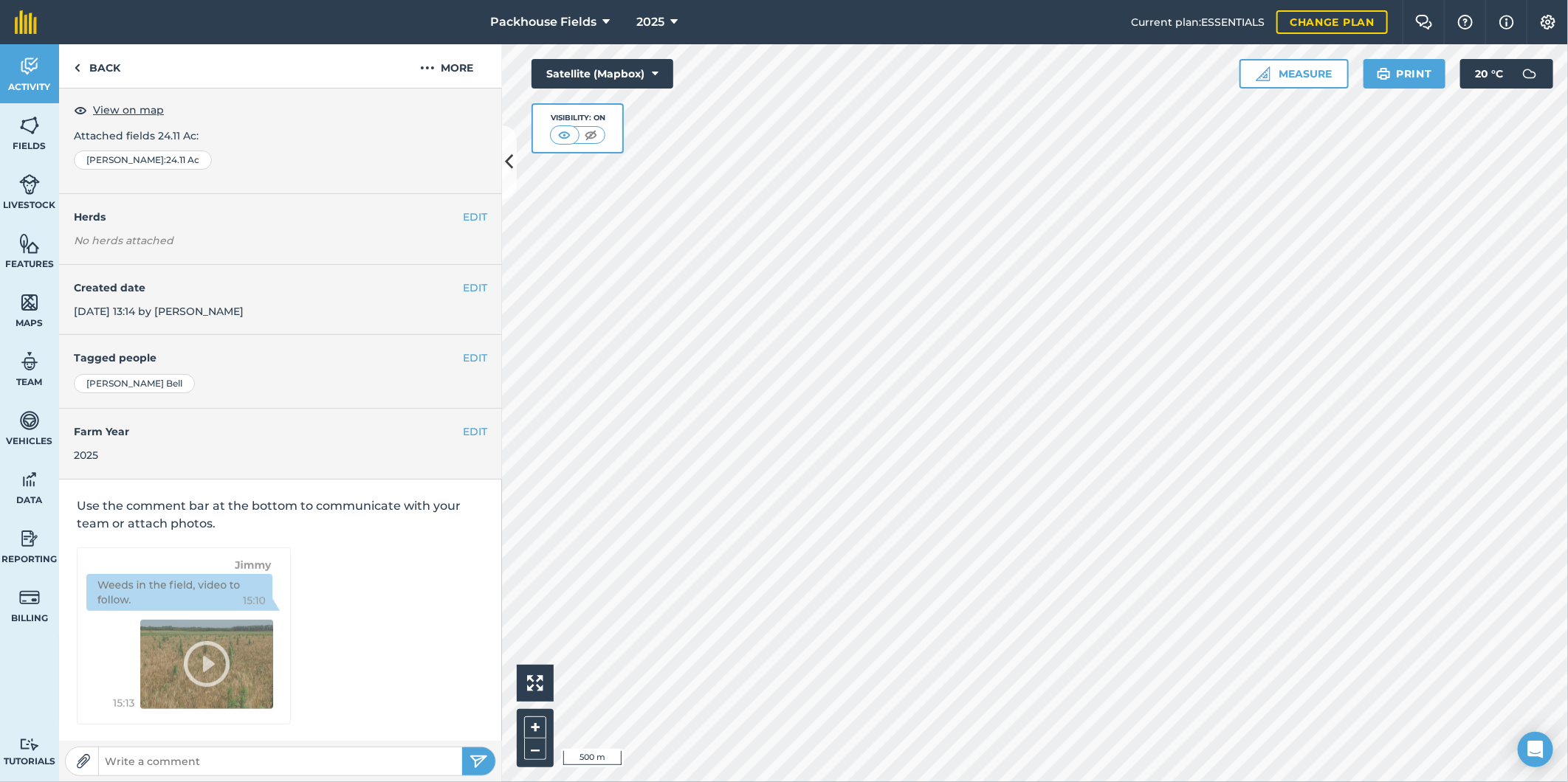
scroll to position [79, 0]
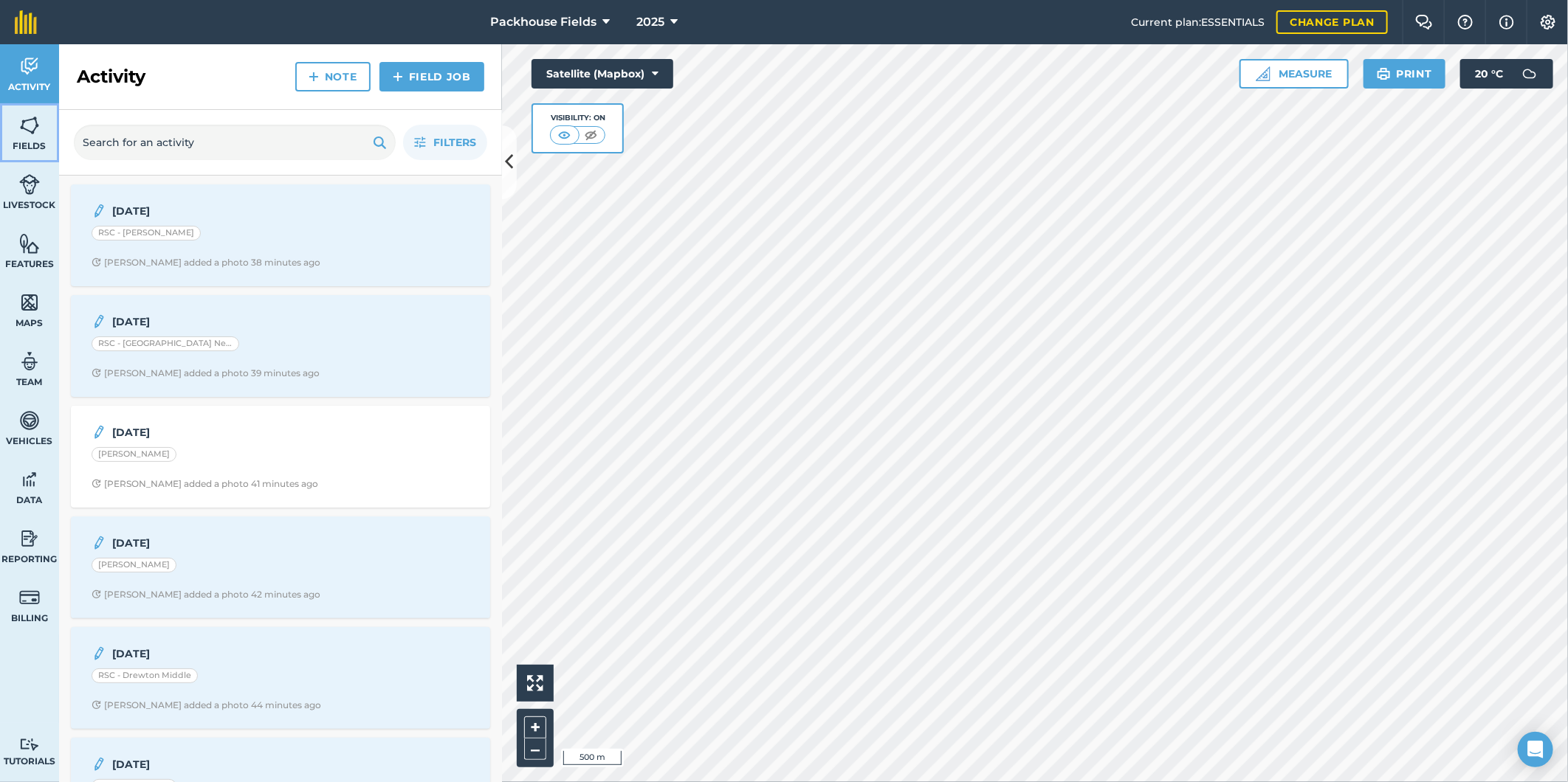
click at [35, 132] on img at bounding box center [29, 125] width 20 height 22
